Goal: Find contact information: Obtain details needed to contact an individual or organization

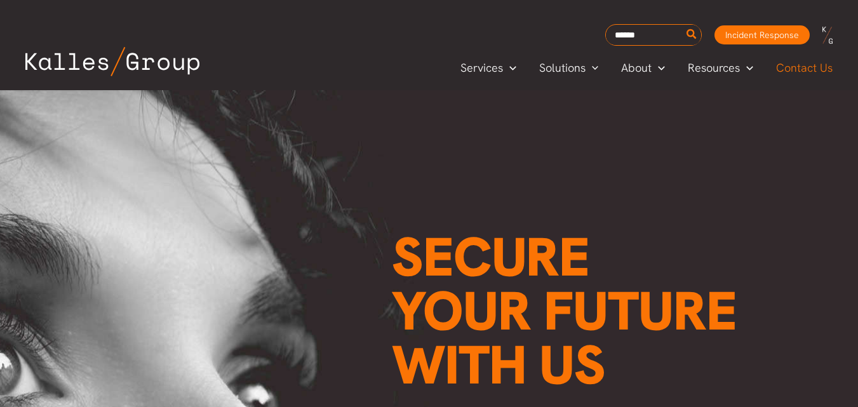
click at [800, 63] on span "Contact Us" at bounding box center [804, 67] width 57 height 19
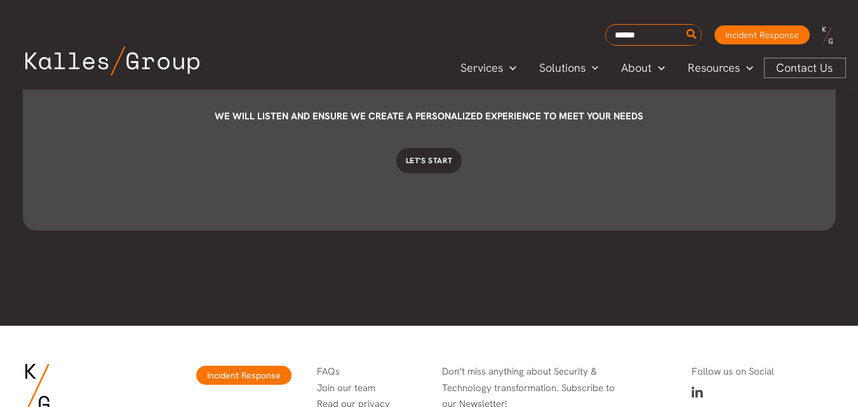
scroll to position [3747, 0]
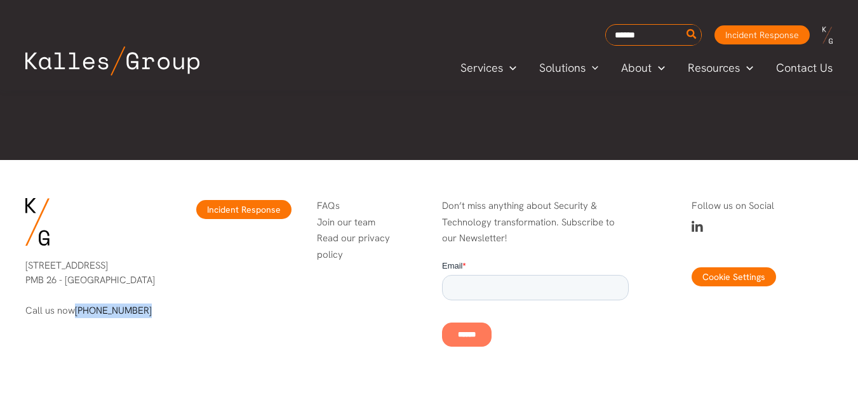
drag, startPoint x: 153, startPoint y: 315, endPoint x: 76, endPoint y: 314, distance: 77.5
click at [76, 314] on p "Call us now (206) 395-9925" at bounding box center [95, 311] width 141 height 15
copy link "[PHONE_NUMBER]"
click at [133, 282] on p "4616 25th Ave NE PMB 26 - Seattle, WA 98105" at bounding box center [95, 272] width 141 height 29
copy p "98105"
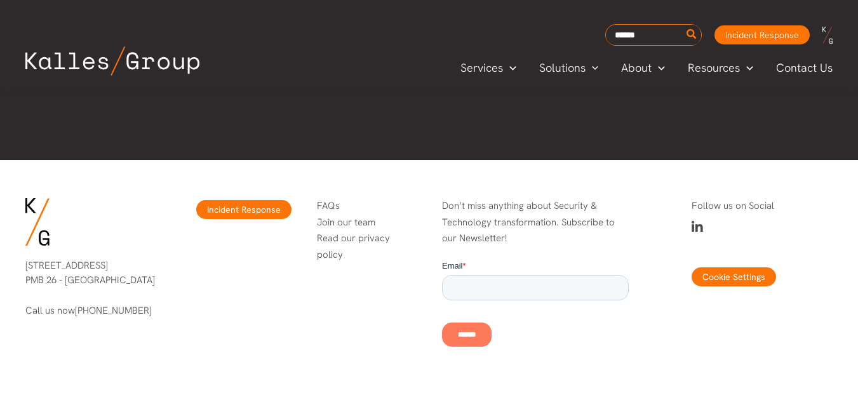
click at [133, 282] on p "4616 25th Ave NE PMB 26 - Seattle, WA 98105" at bounding box center [95, 272] width 141 height 29
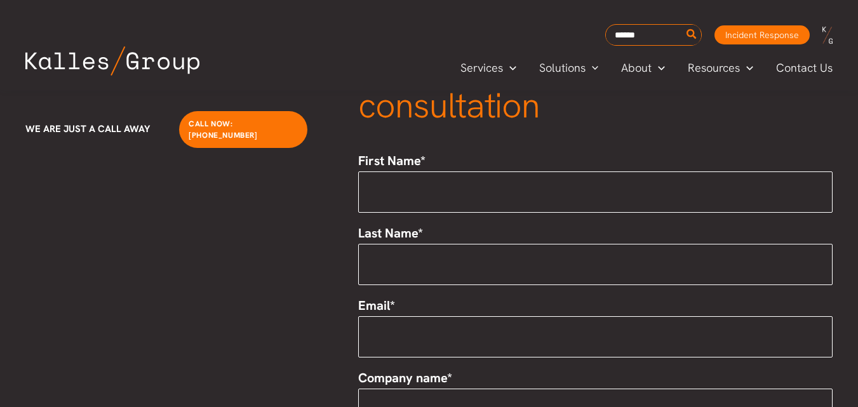
scroll to position [148, 0]
